Goal: Information Seeking & Learning: Understand process/instructions

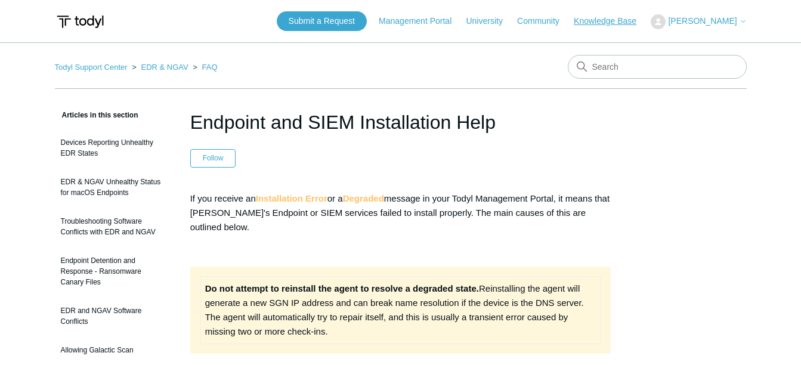
click at [619, 24] on link "Knowledge Base" at bounding box center [611, 21] width 75 height 13
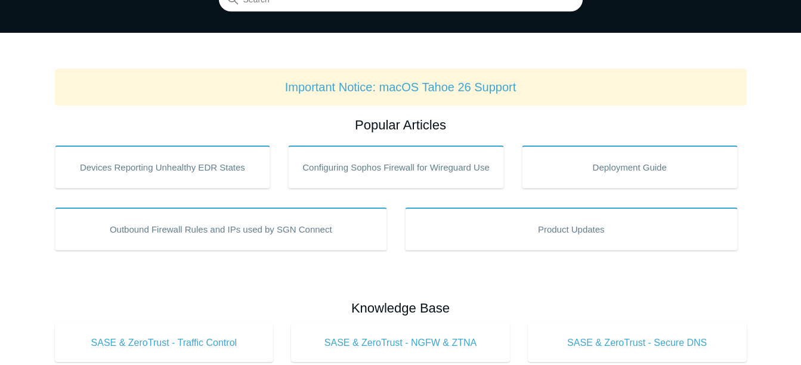
scroll to position [60, 0]
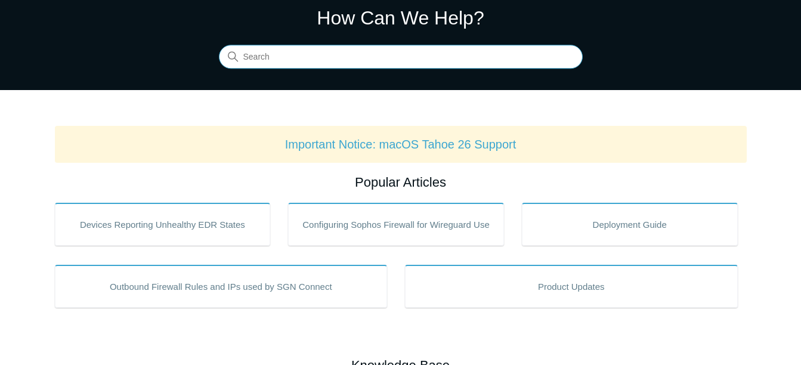
click at [340, 57] on input "Search" at bounding box center [401, 57] width 364 height 24
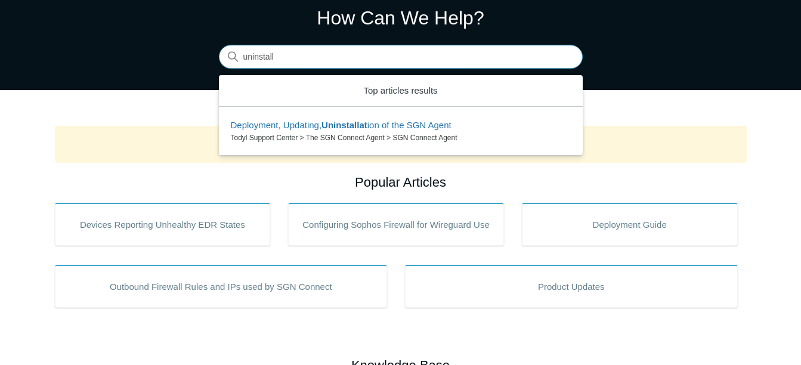
type input "uninstall"
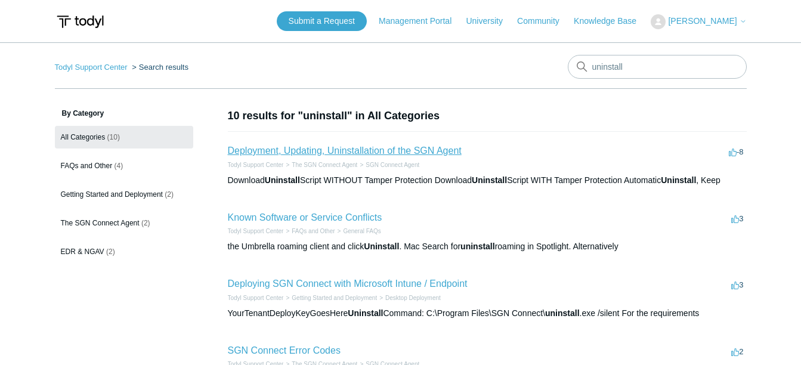
click at [368, 150] on link "Deployment, Updating, Uninstallation of the SGN Agent" at bounding box center [345, 150] width 234 height 10
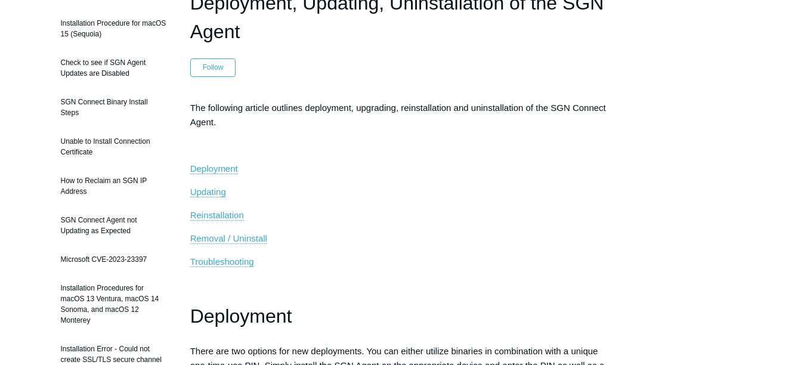
scroll to position [238, 0]
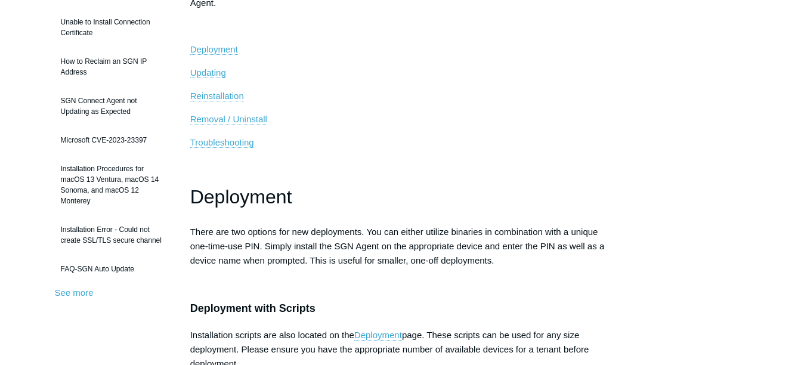
click at [257, 116] on span "Removal / Uninstall" at bounding box center [228, 119] width 77 height 10
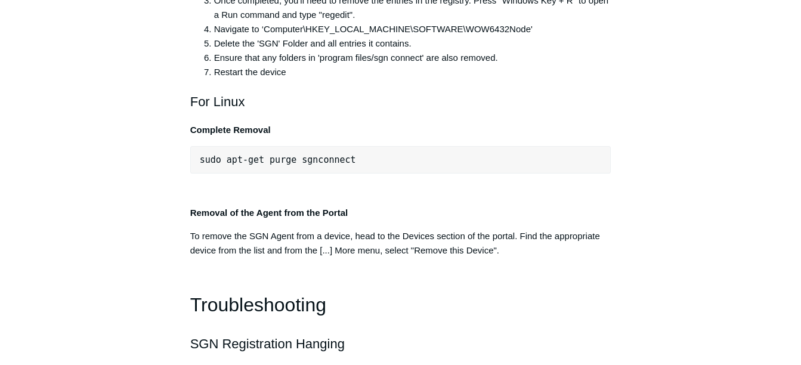
scroll to position [2498, 0]
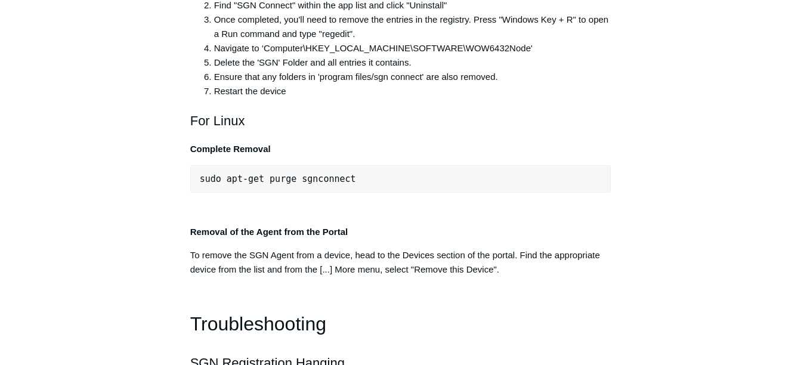
drag, startPoint x: 203, startPoint y: 137, endPoint x: 410, endPoint y: 131, distance: 206.4
copy pre "C:\Program Files\SGN Connect\uninstall.exe"
drag, startPoint x: 220, startPoint y: 123, endPoint x: 201, endPoint y: 132, distance: 20.8
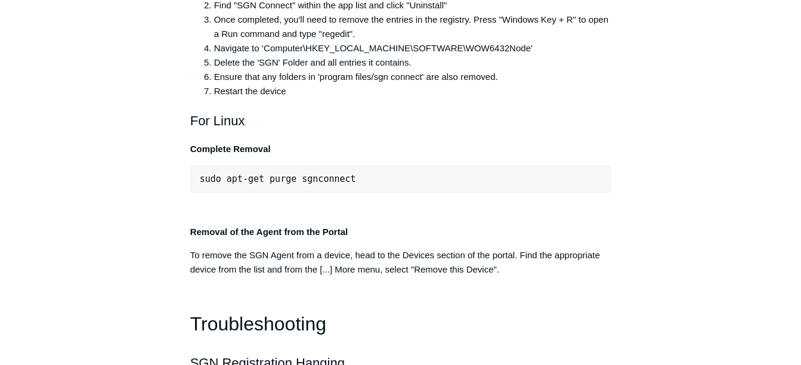
drag, startPoint x: 198, startPoint y: 134, endPoint x: 627, endPoint y: 139, distance: 429.3
copy pre ""C:\Program Files\SGN Connect\uninstall.exe" /uninstallKey yourMaintenanceKeyHe…"
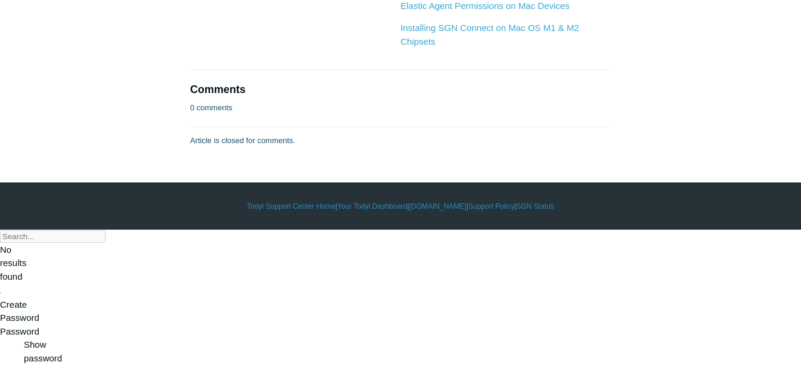
scroll to position [3571, 0]
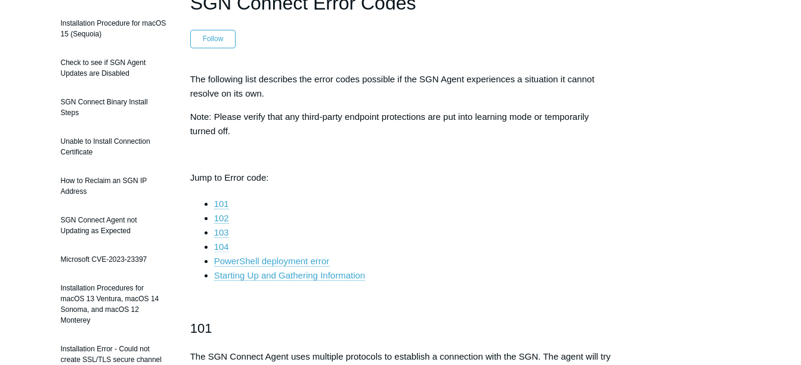
click at [224, 246] on link "104" at bounding box center [221, 246] width 15 height 11
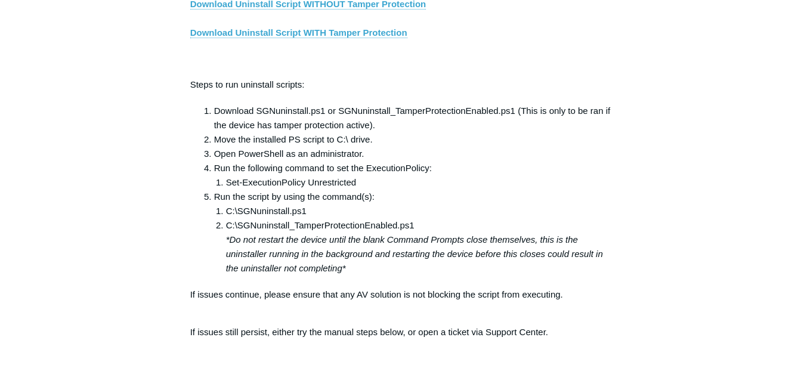
scroll to position [2102, 0]
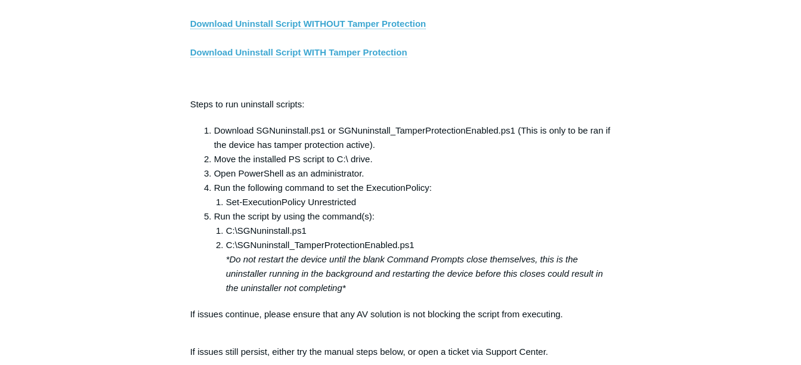
click at [350, 58] on link "Download Uninstall Script WITH Tamper Protection" at bounding box center [298, 52] width 217 height 11
click at [319, 58] on link "Download Uninstall Script WITH Tamper Protection" at bounding box center [298, 52] width 217 height 11
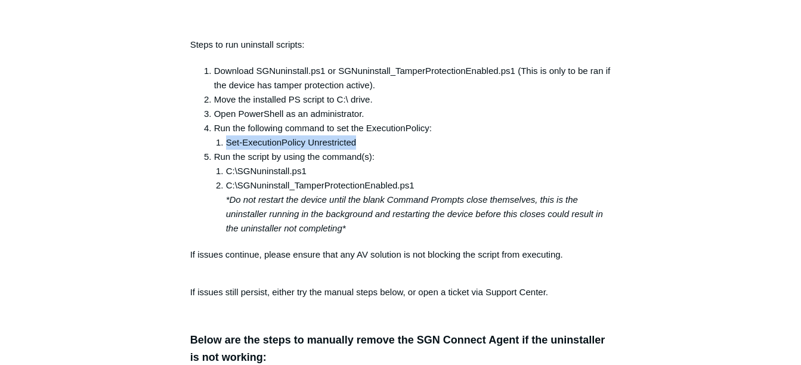
drag, startPoint x: 227, startPoint y: 148, endPoint x: 356, endPoint y: 150, distance: 128.8
click at [356, 150] on li "Set-ExecutionPolicy Unrestricted" at bounding box center [418, 142] width 385 height 14
copy li "Set-ExecutionPolicy Unrestricted"
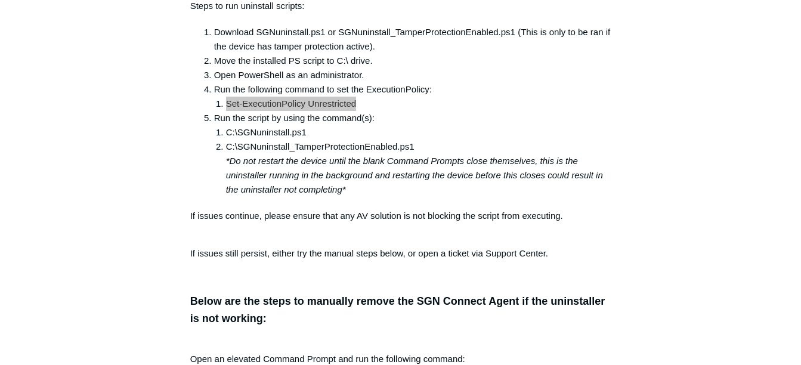
scroll to position [2221, 0]
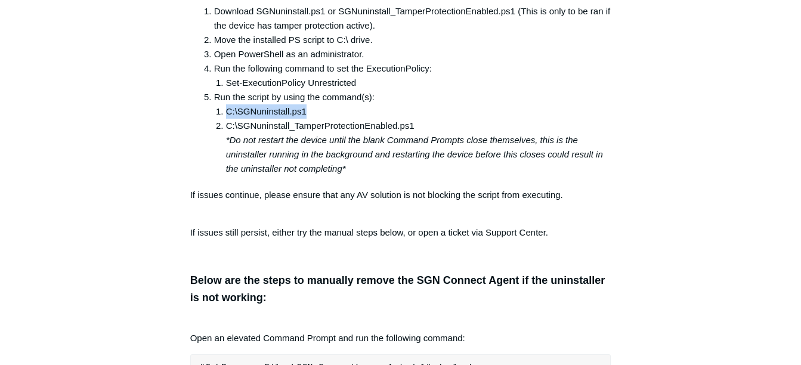
drag, startPoint x: 309, startPoint y: 119, endPoint x: 224, endPoint y: 122, distance: 85.3
click at [226, 119] on li "C:\SGNuninstall.ps1" at bounding box center [418, 111] width 385 height 14
copy li "C:\SGNuninstall.ps1"
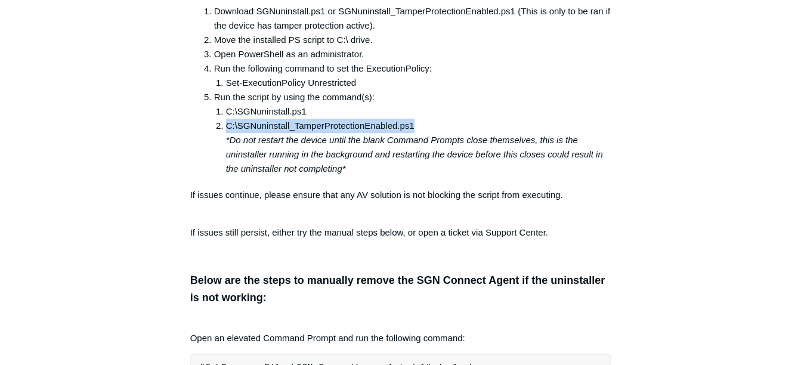
drag, startPoint x: 414, startPoint y: 134, endPoint x: 226, endPoint y: 137, distance: 188.4
click at [226, 137] on li "C:\SGNuninstall_TamperProtectionEnabled.ps1 *Do not restart the device until th…" at bounding box center [418, 147] width 385 height 57
copy li "C:\SGNuninstall_TamperProtectionEnabled.ps1"
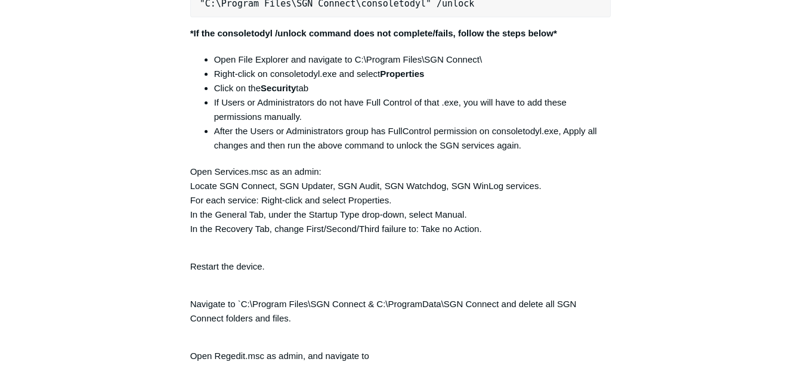
scroll to position [2455, 0]
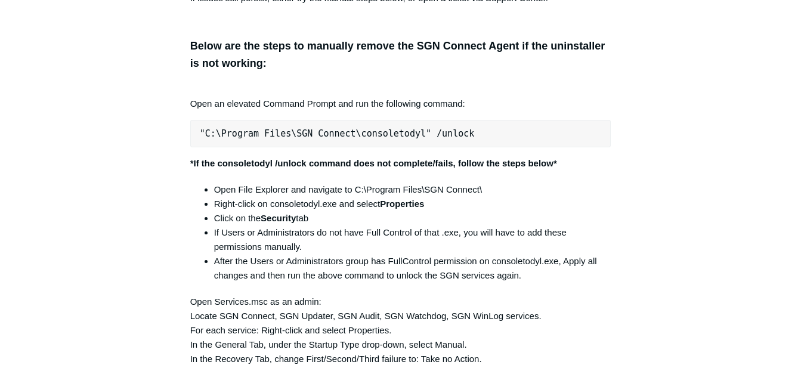
drag, startPoint x: 643, startPoint y: 94, endPoint x: 517, endPoint y: 26, distance: 142.7
click at [643, 94] on div "Articles in this section Installation Procedure for macOS 15 (Sequoia) Check to…" at bounding box center [401, 215] width 692 height 5124
